Goal: Information Seeking & Learning: Get advice/opinions

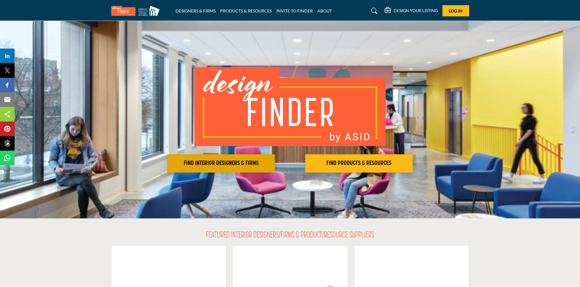
click at [254, 156] on button "FIND INTERIOR DESIGNERS & FIRMS" at bounding box center [220, 163] width 107 height 18
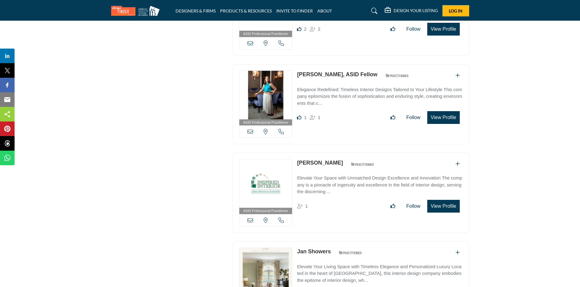
scroll to position [1524, 0]
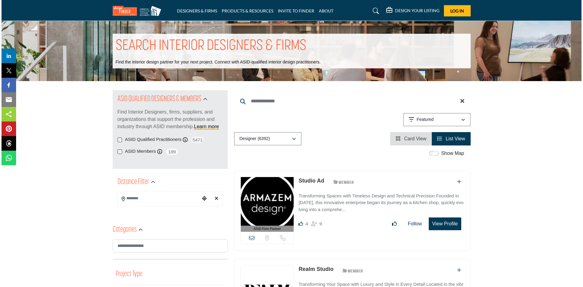
scroll to position [15, 0]
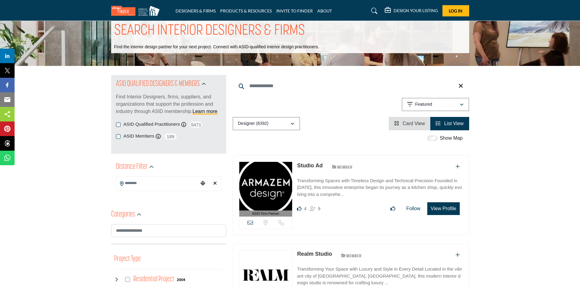
click at [437, 204] on button "View Profile" at bounding box center [443, 208] width 32 height 13
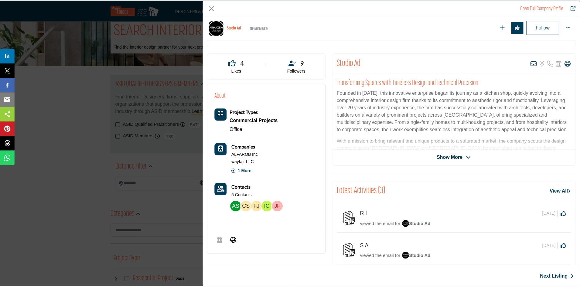
scroll to position [0, 0]
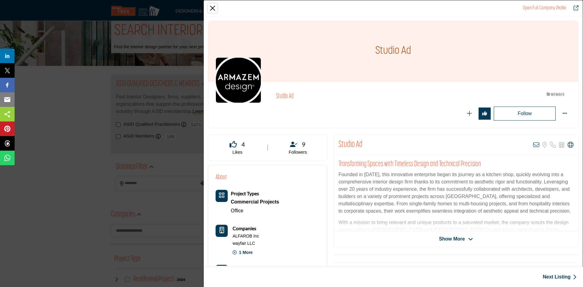
click at [214, 7] on button "Close" at bounding box center [212, 8] width 9 height 9
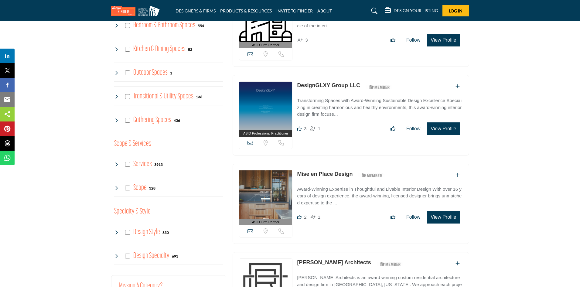
scroll to position [440, 0]
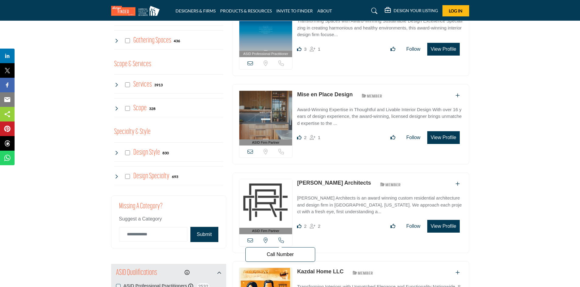
click at [280, 237] on icon at bounding box center [280, 239] width 5 height 5
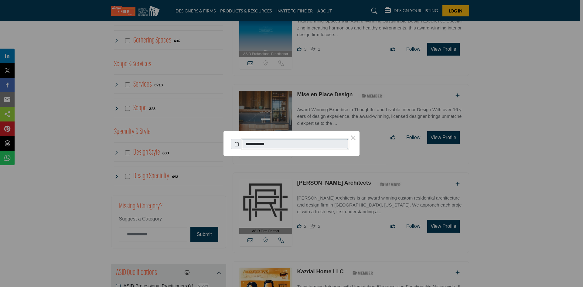
click at [281, 146] on input "**********" at bounding box center [295, 144] width 106 height 10
click at [356, 137] on button "×" at bounding box center [353, 137] width 13 height 13
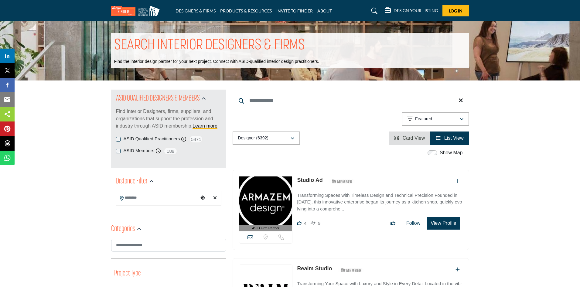
scroll to position [0, 0]
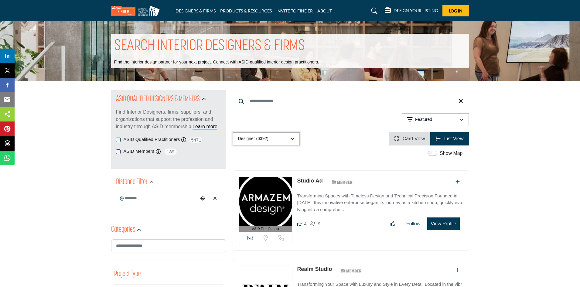
click at [293, 139] on icon "button" at bounding box center [292, 139] width 4 height 4
click at [316, 144] on div "Designer (6392) All (6666) Designer (6392) Products (3) Projects (274)" at bounding box center [350, 138] width 236 height 13
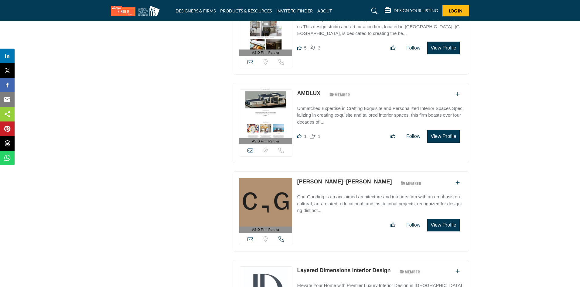
scroll to position [941, 0]
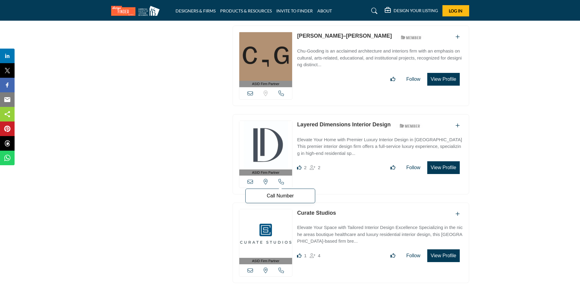
click at [279, 179] on icon at bounding box center [280, 181] width 5 height 5
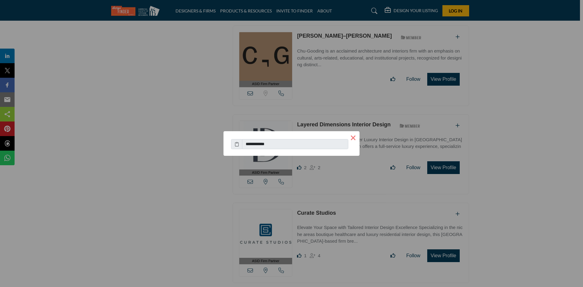
click at [352, 138] on button "×" at bounding box center [353, 137] width 13 height 13
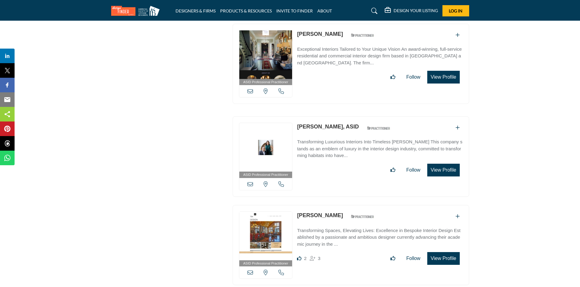
scroll to position [2003, 0]
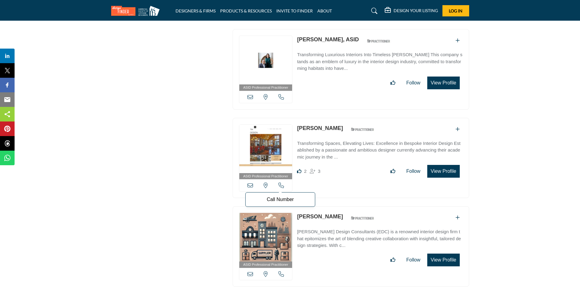
click at [283, 182] on icon at bounding box center [280, 184] width 5 height 5
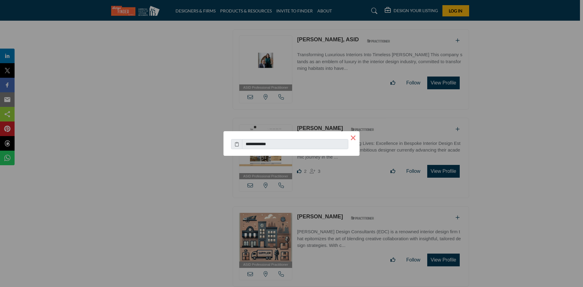
click at [355, 134] on button "×" at bounding box center [353, 137] width 13 height 13
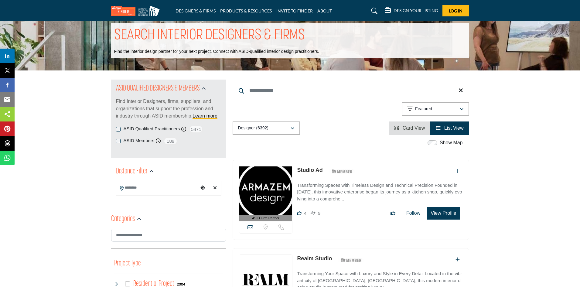
scroll to position [0, 0]
